Goal: Task Accomplishment & Management: Use online tool/utility

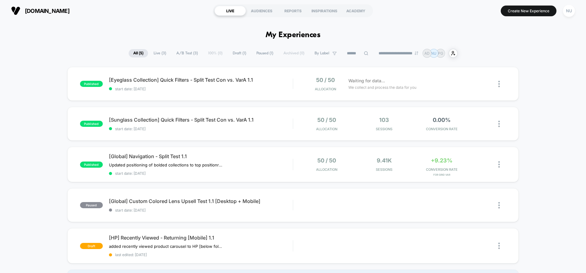
click at [536, 12] on button "Create New Experience" at bounding box center [529, 11] width 56 height 11
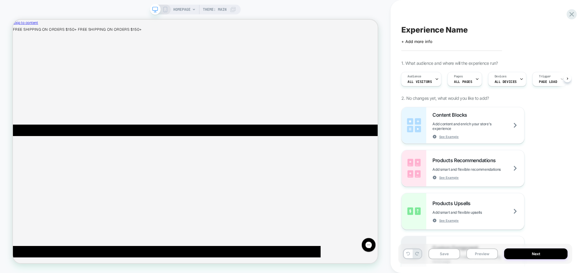
click at [529, 29] on div "Experience Name" at bounding box center [485, 29] width 168 height 9
